Goal: Check status: Check status

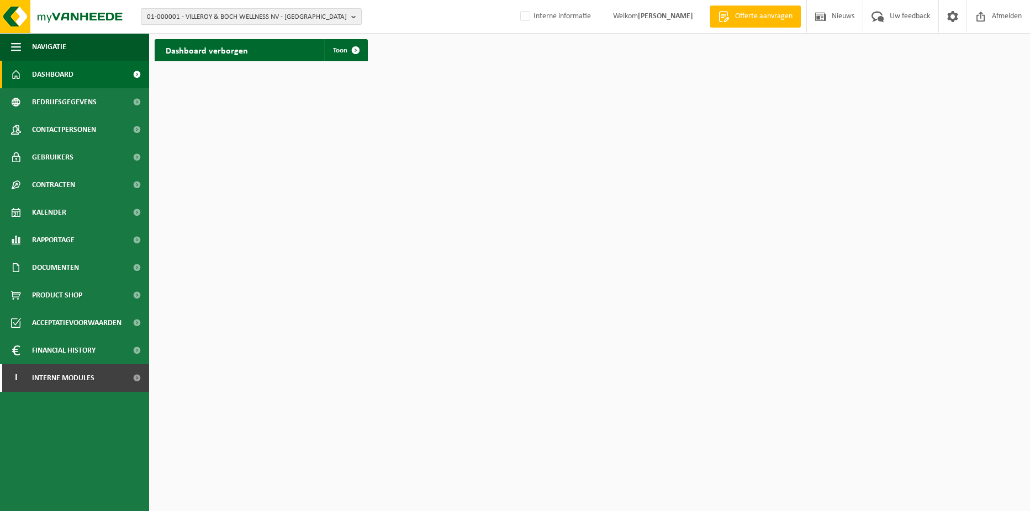
click at [358, 14] on b "button" at bounding box center [356, 16] width 10 height 15
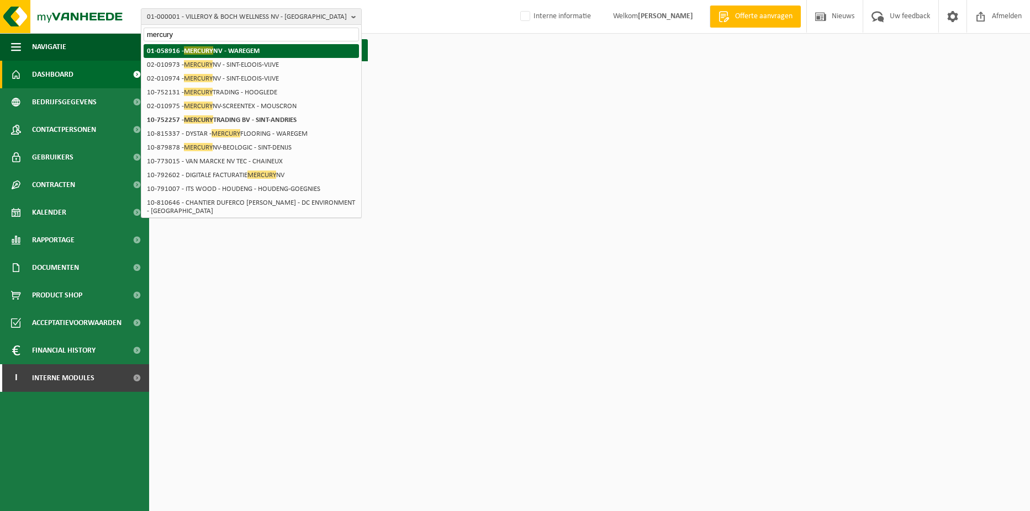
type input "mercury"
click at [255, 47] on strong "01-058916 - MERCURY NV - WAREGEM" at bounding box center [203, 50] width 113 height 8
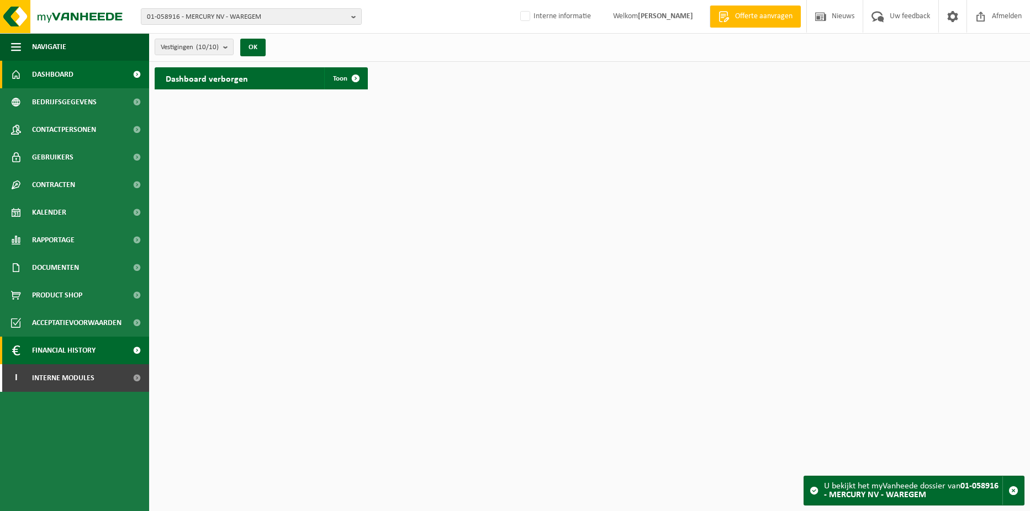
click at [78, 349] on span "Financial History" at bounding box center [63, 351] width 63 height 28
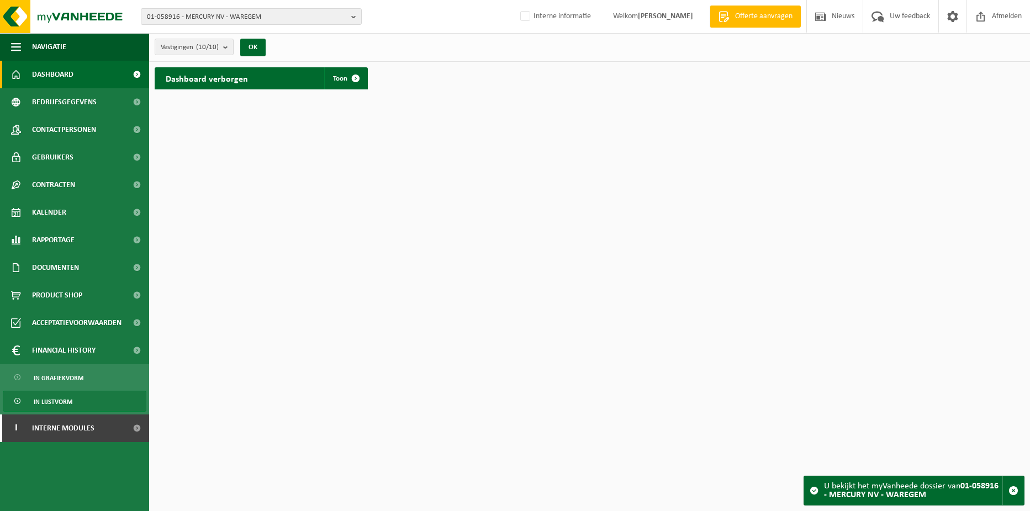
click at [72, 398] on link "In lijstvorm" at bounding box center [75, 401] width 144 height 21
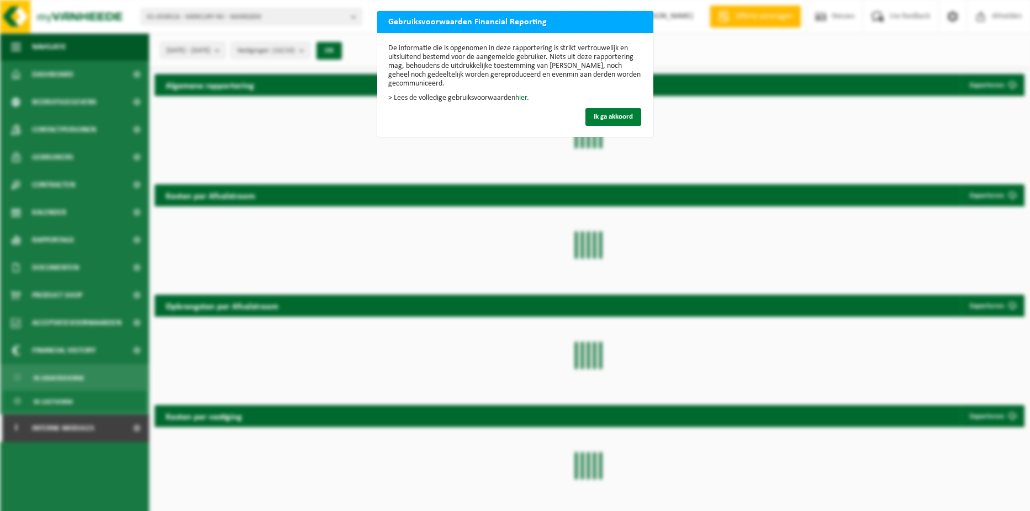
click at [621, 115] on span "Ik ga akkoord" at bounding box center [612, 116] width 39 height 7
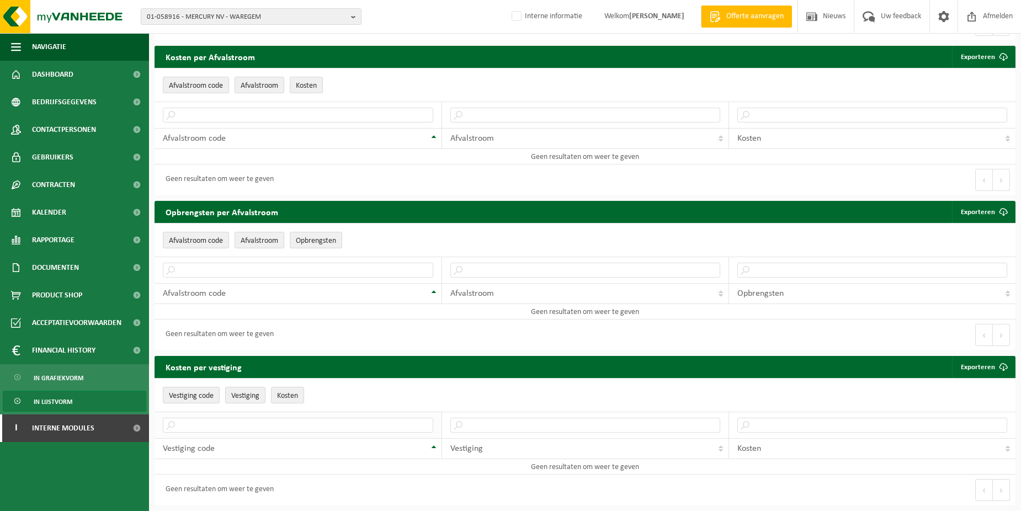
scroll to position [210, 0]
click at [78, 404] on link "In lijstvorm" at bounding box center [75, 401] width 144 height 21
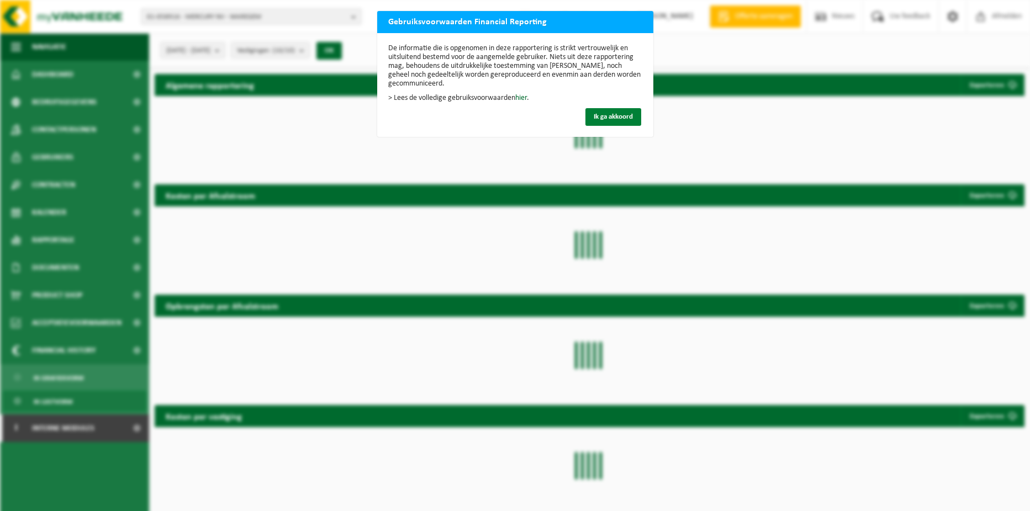
click at [606, 116] on span "Ik ga akkoord" at bounding box center [612, 116] width 39 height 7
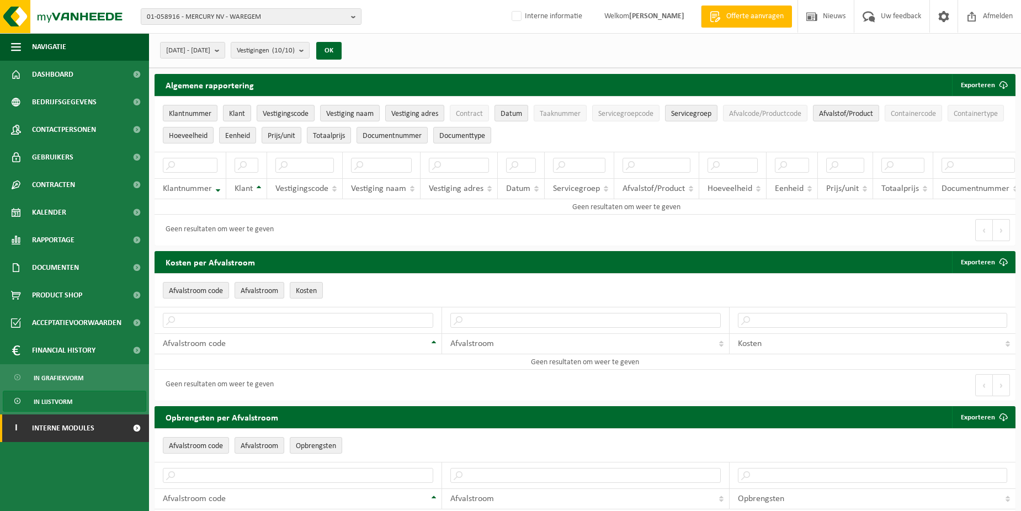
click at [98, 426] on link "I Interne modules" at bounding box center [74, 429] width 149 height 28
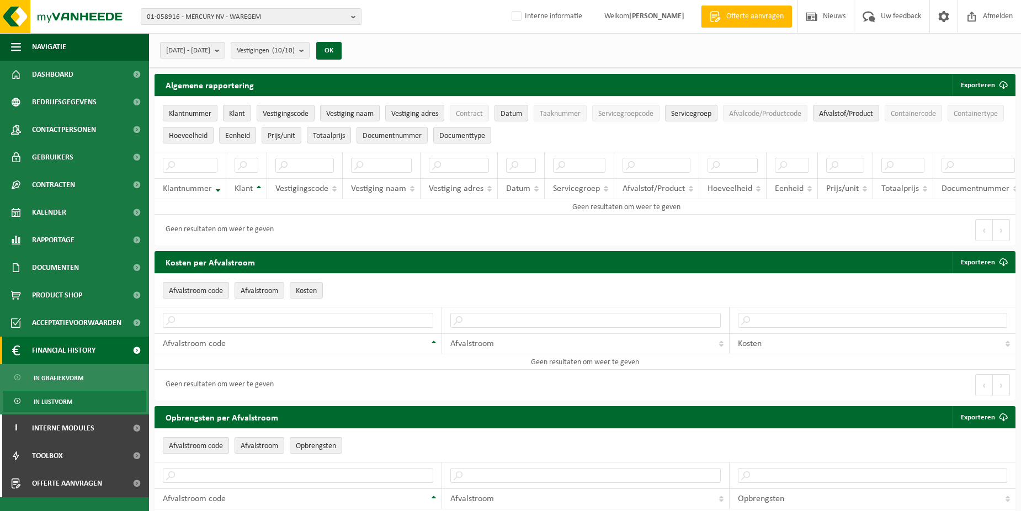
click at [79, 349] on span "Financial History" at bounding box center [63, 351] width 63 height 28
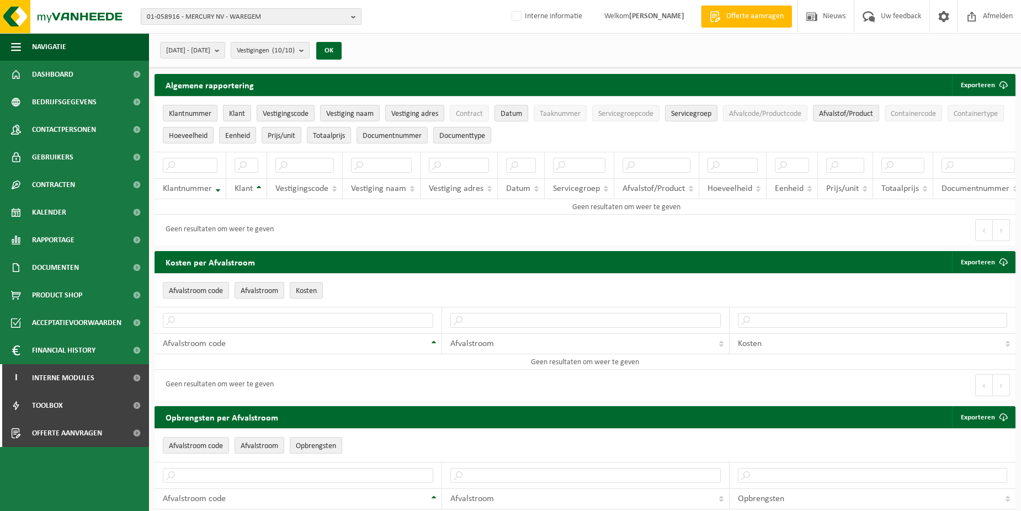
click at [352, 16] on b "button" at bounding box center [356, 16] width 10 height 15
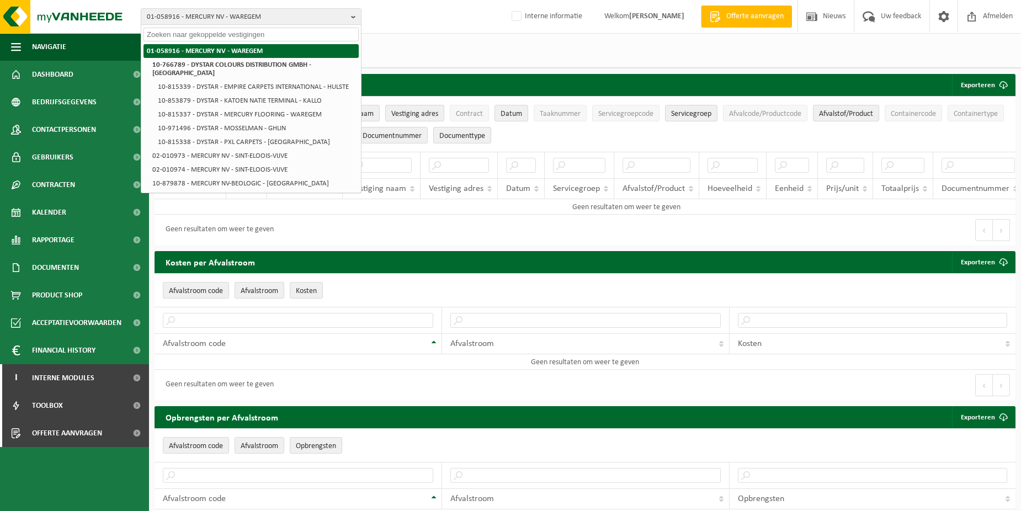
click at [231, 52] on strong "01-058916 - MERCURY NV - WAREGEM" at bounding box center [205, 50] width 116 height 7
click at [405, 23] on div "01-058916 - MERCURY NV - WAREGEM 01-058916 - MERCURY NV - WAREGEM 10-766789 - D…" at bounding box center [510, 17] width 1021 height 34
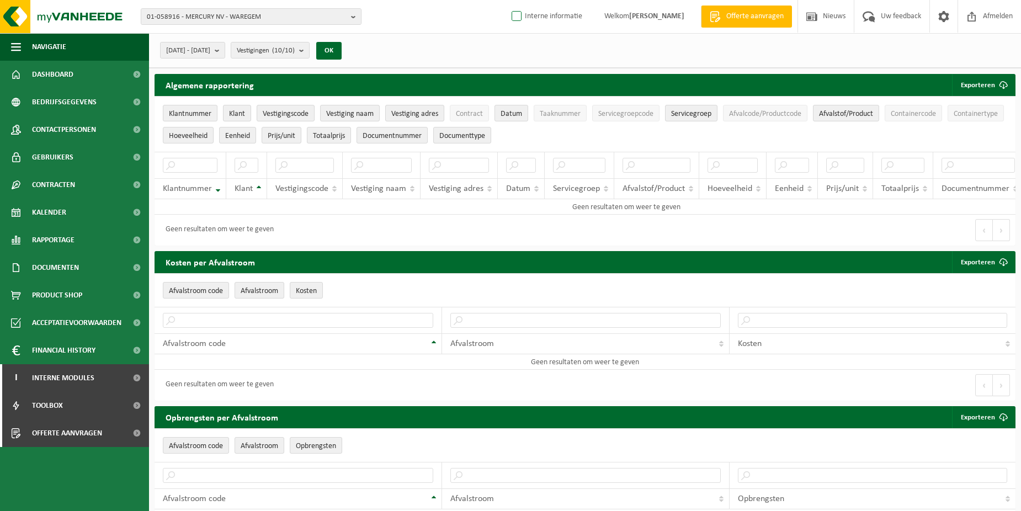
click at [511, 16] on label "Interne informatie" at bounding box center [546, 16] width 73 height 17
click at [508, 0] on input "Interne informatie" at bounding box center [507, -1] width 1 height 1
checkbox input "true"
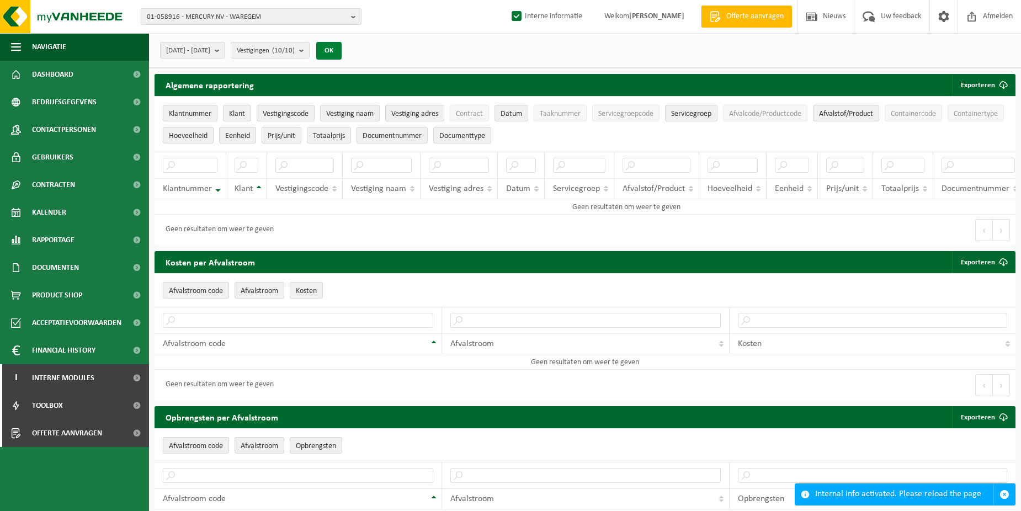
click at [342, 52] on button "OK" at bounding box center [328, 51] width 25 height 18
click at [344, 7] on div "01-058916 - MERCURY NV - WAREGEM 01-058916 - MERCURY NV - WAREGEM 10-766789 - D…" at bounding box center [510, 17] width 1021 height 34
click at [347, 13] on button "01-058916 - MERCURY NV - WAREGEM" at bounding box center [251, 16] width 221 height 17
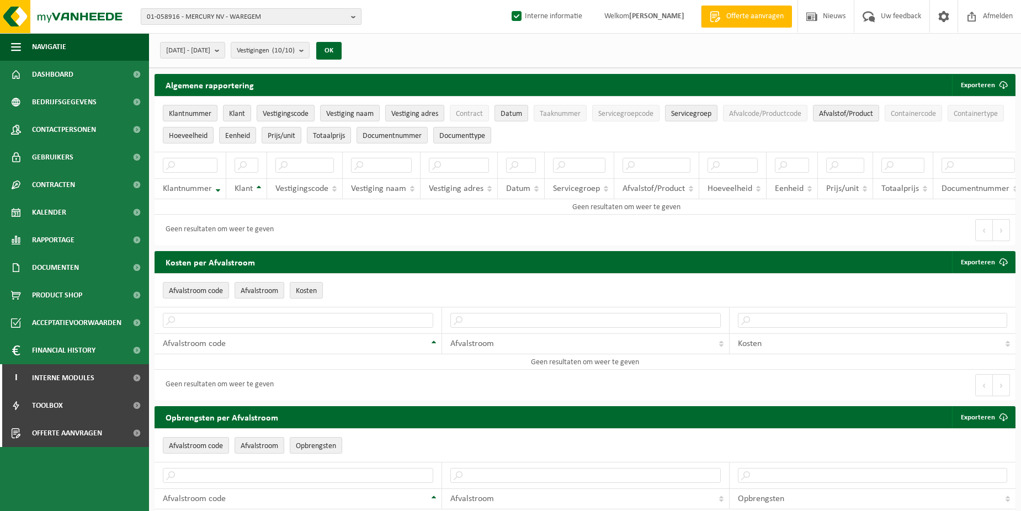
click at [251, 13] on span "01-058916 - MERCURY NV - WAREGEM" at bounding box center [247, 17] width 200 height 17
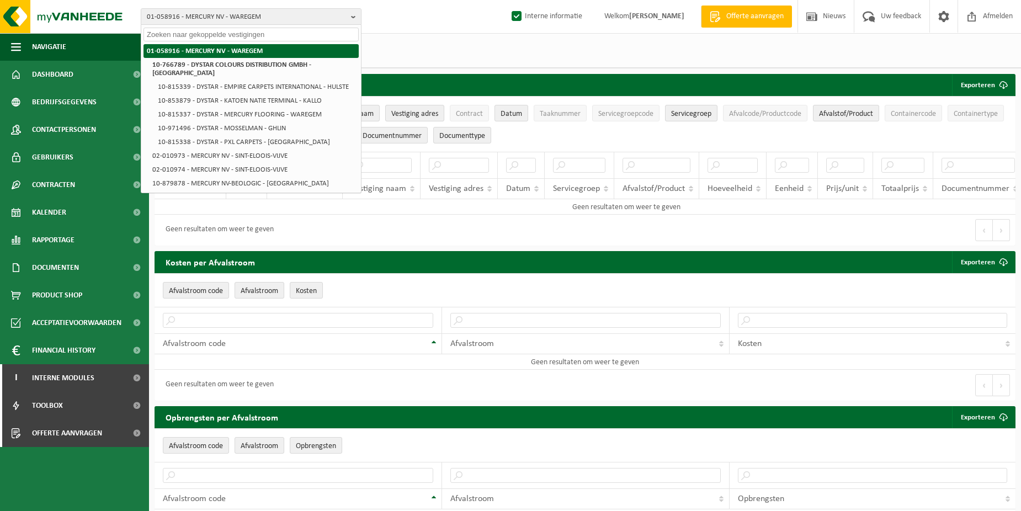
click at [237, 54] on strong "01-058916 - MERCURY NV - WAREGEM" at bounding box center [205, 50] width 116 height 7
click at [191, 53] on strong "01-058916 - MERCURY NV - WAREGEM" at bounding box center [205, 50] width 116 height 7
click at [460, 25] on div "01-058916 - MERCURY NV - WAREGEM 01-058916 - MERCURY NV - WAREGEM 10-766789 - D…" at bounding box center [510, 17] width 1021 height 34
